Goal: Navigation & Orientation: Find specific page/section

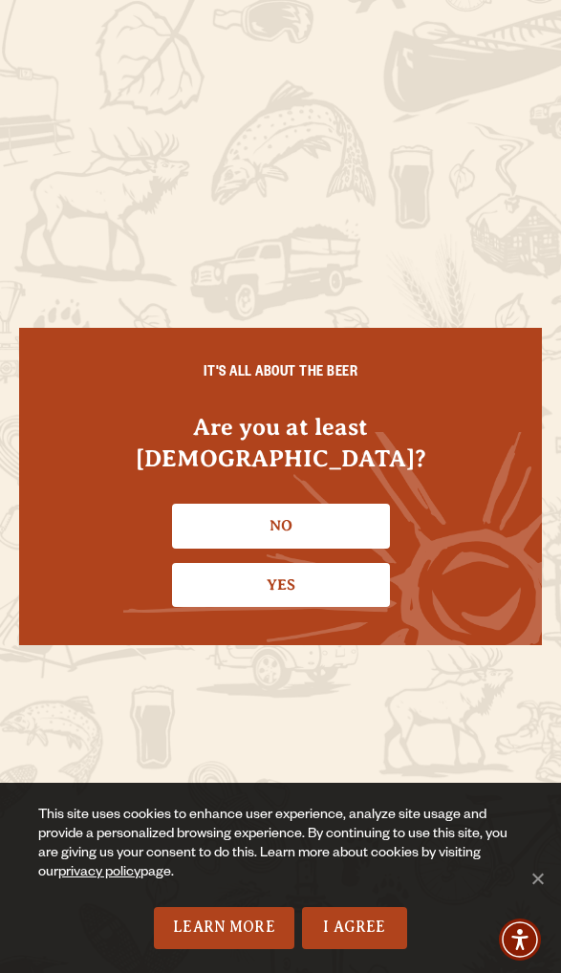
click at [352, 504] on link "No" at bounding box center [281, 526] width 218 height 44
click at [340, 579] on link "Yes" at bounding box center [281, 585] width 218 height 44
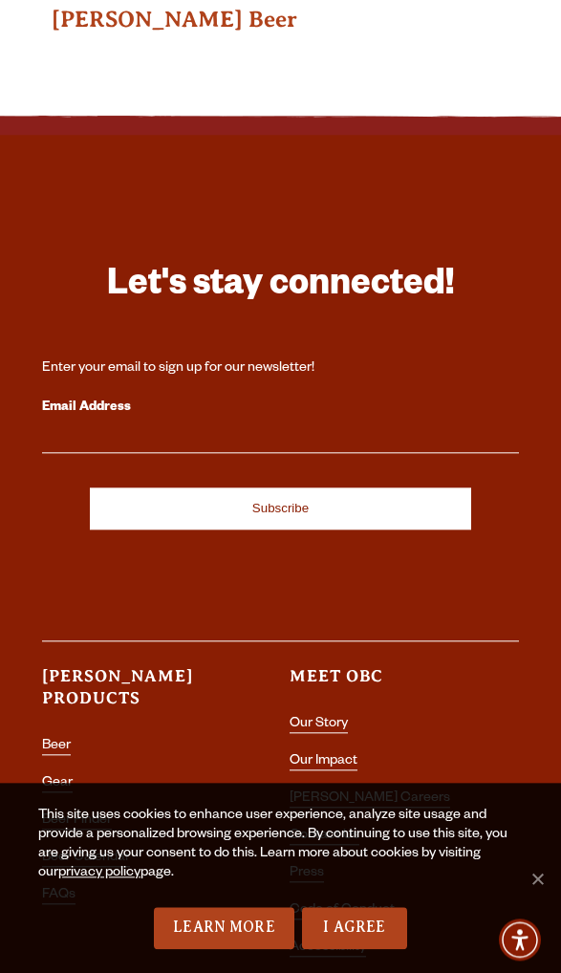
scroll to position [6102, 0]
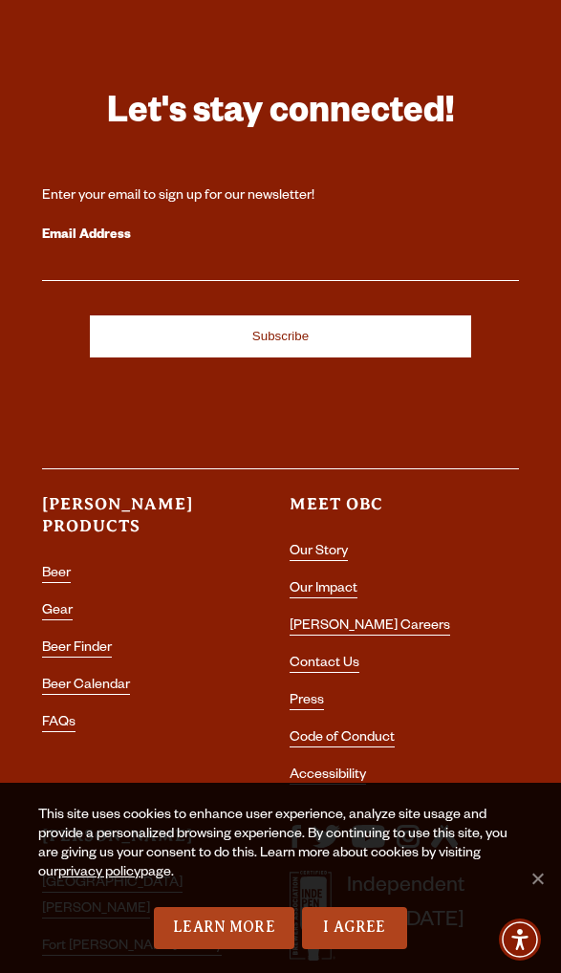
click at [56, 567] on link "Beer" at bounding box center [56, 575] width 29 height 16
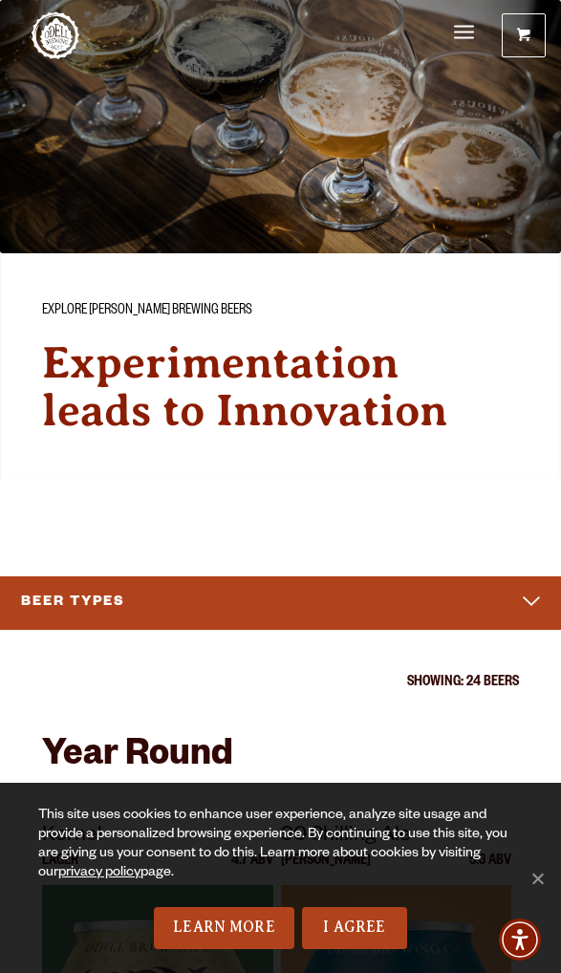
click at [378, 929] on link "I Agree" at bounding box center [354, 928] width 105 height 42
